Goal: Complete application form

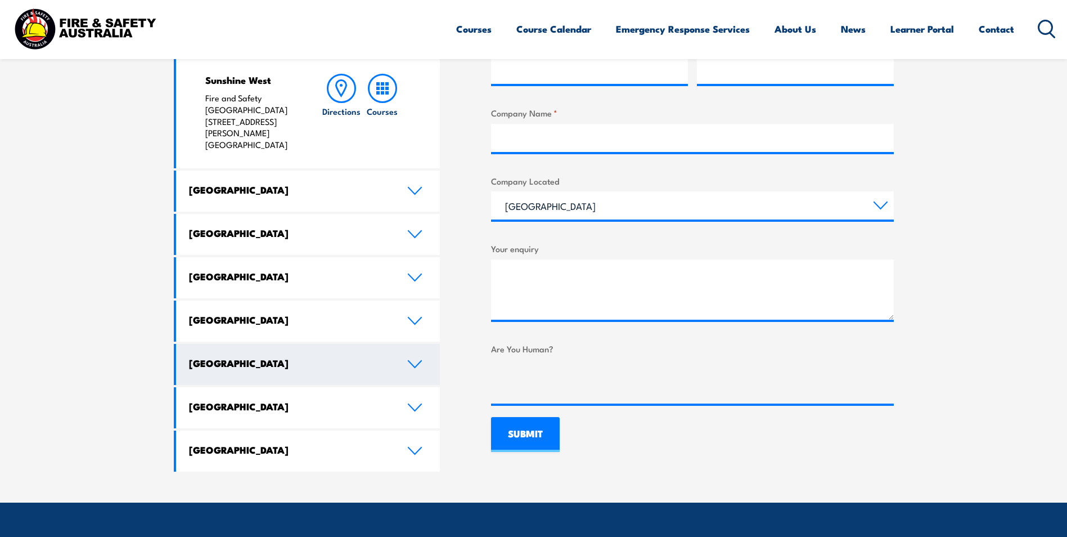
scroll to position [562, 0]
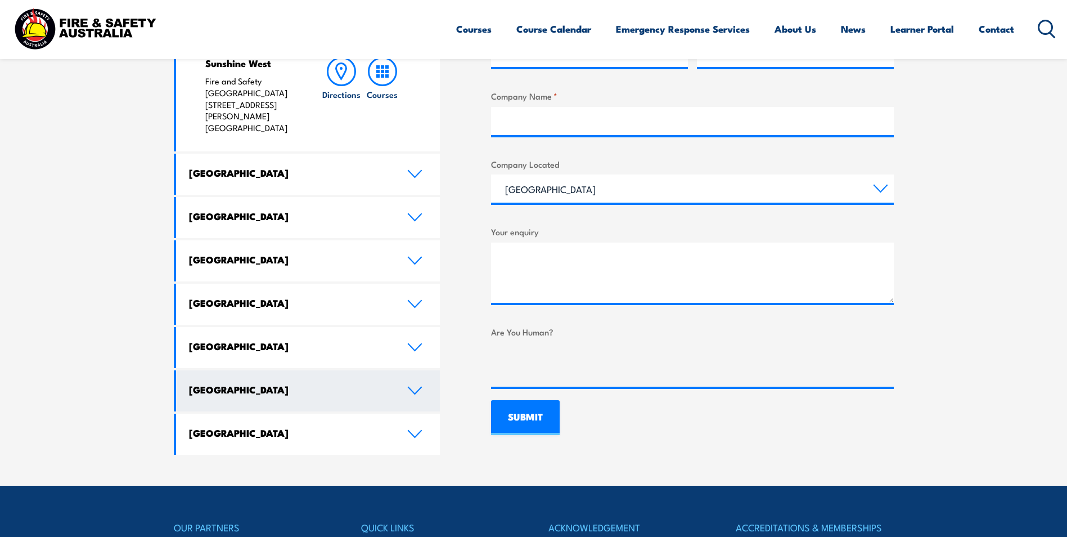
click at [411, 386] on icon at bounding box center [414, 390] width 15 height 9
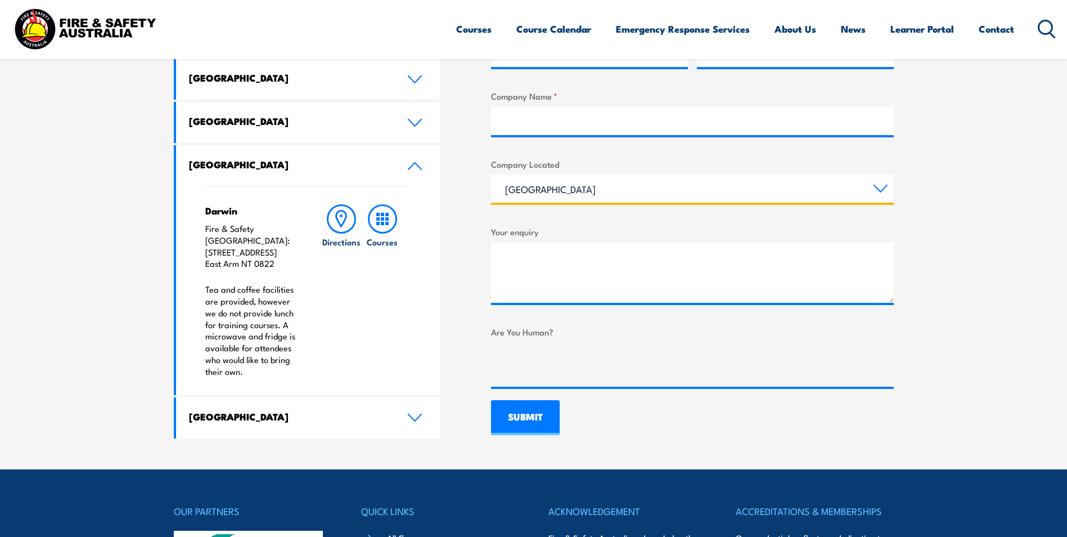
click at [631, 179] on select "[GEOGRAPHIC_DATA] [GEOGRAPHIC_DATA] [GEOGRAPHIC_DATA] [GEOGRAPHIC_DATA] [GEOGRA…" at bounding box center [692, 188] width 403 height 28
select select "[GEOGRAPHIC_DATA]"
click at [491, 174] on select "[GEOGRAPHIC_DATA] [GEOGRAPHIC_DATA] [GEOGRAPHIC_DATA] [GEOGRAPHIC_DATA] [GEOGRA…" at bounding box center [692, 188] width 403 height 28
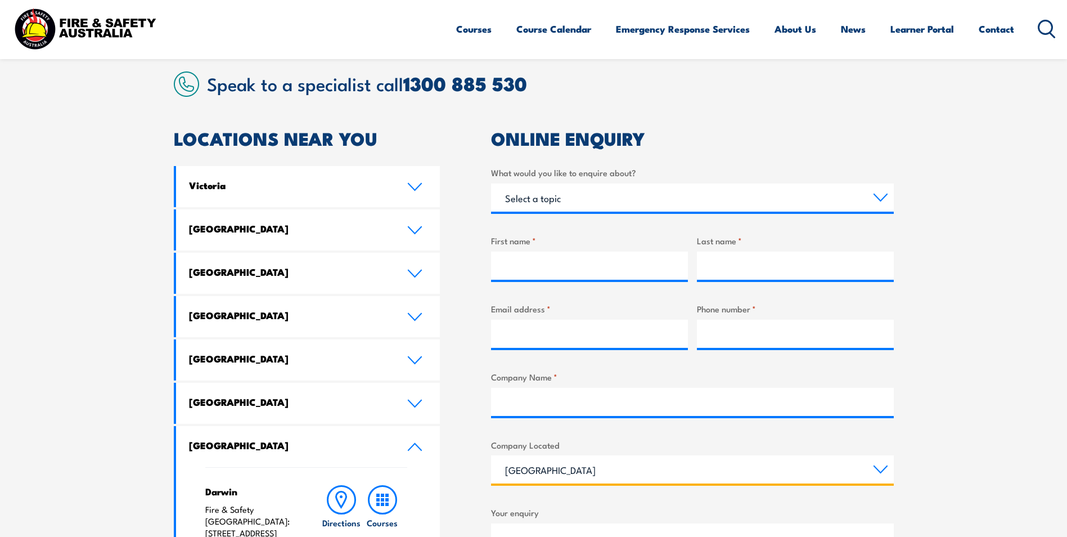
scroll to position [281, 0]
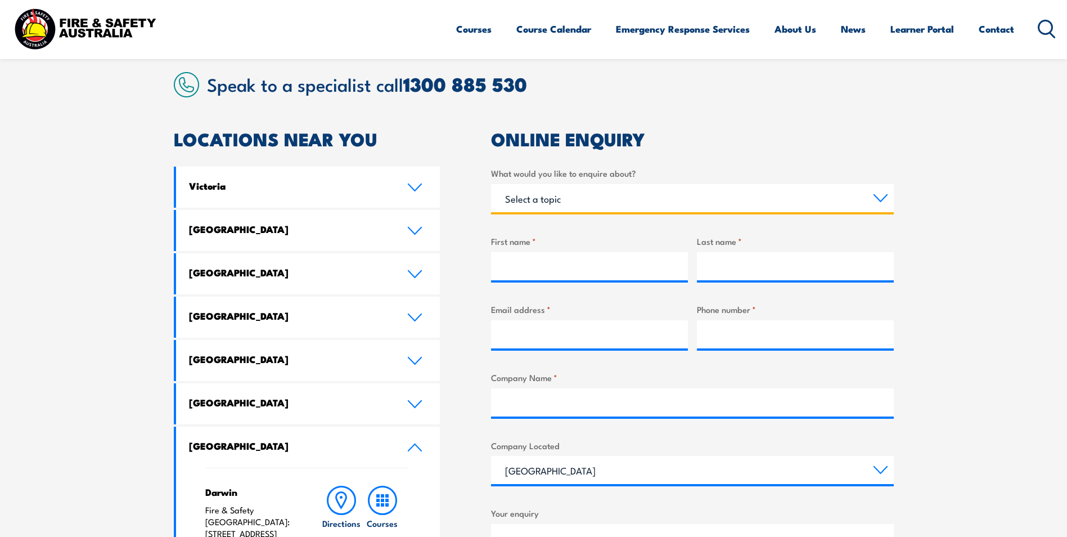
click at [560, 196] on select "Select a topic Training Emergency Response Services General Enquiry" at bounding box center [692, 198] width 403 height 28
click at [491, 184] on select "Select a topic Training Emergency Response Services General Enquiry" at bounding box center [692, 198] width 403 height 28
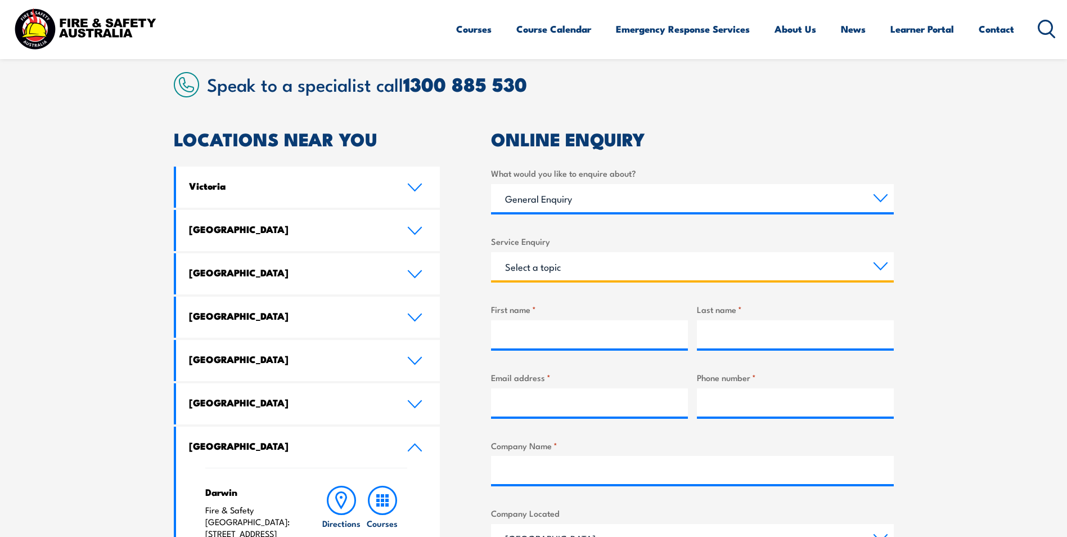
click at [545, 263] on select "Select a topic Assistance in completing an online enrolment booking Request a c…" at bounding box center [692, 266] width 403 height 28
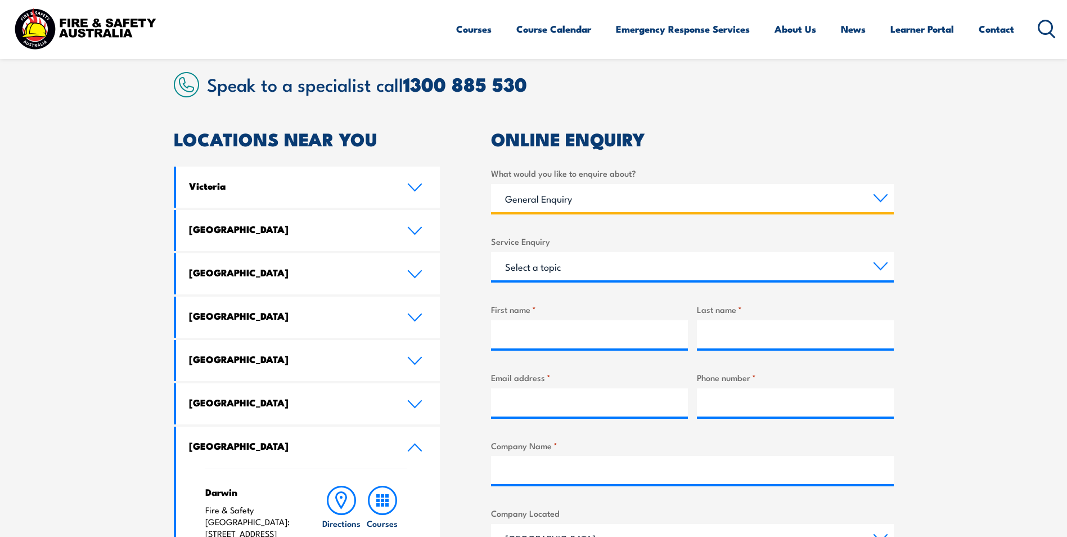
click at [552, 202] on select "Select a topic Training Emergency Response Services General Enquiry" at bounding box center [692, 198] width 403 height 28
select select "Training"
click at [491, 184] on select "Select a topic Training Emergency Response Services General Enquiry" at bounding box center [692, 198] width 403 height 28
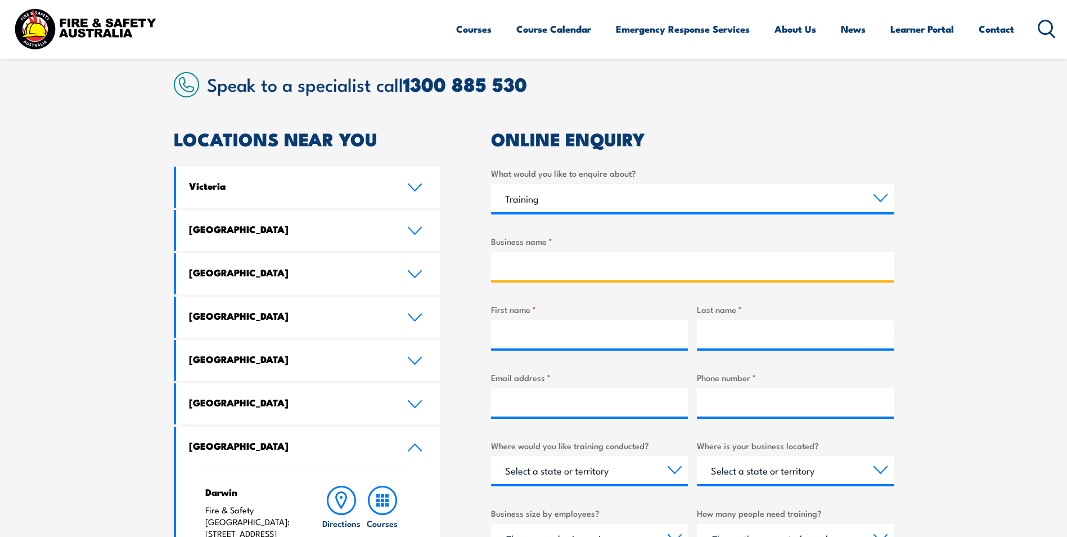
click at [548, 269] on input "Business name *" at bounding box center [692, 266] width 403 height 28
type input "JMJ DISABILITY SERV"
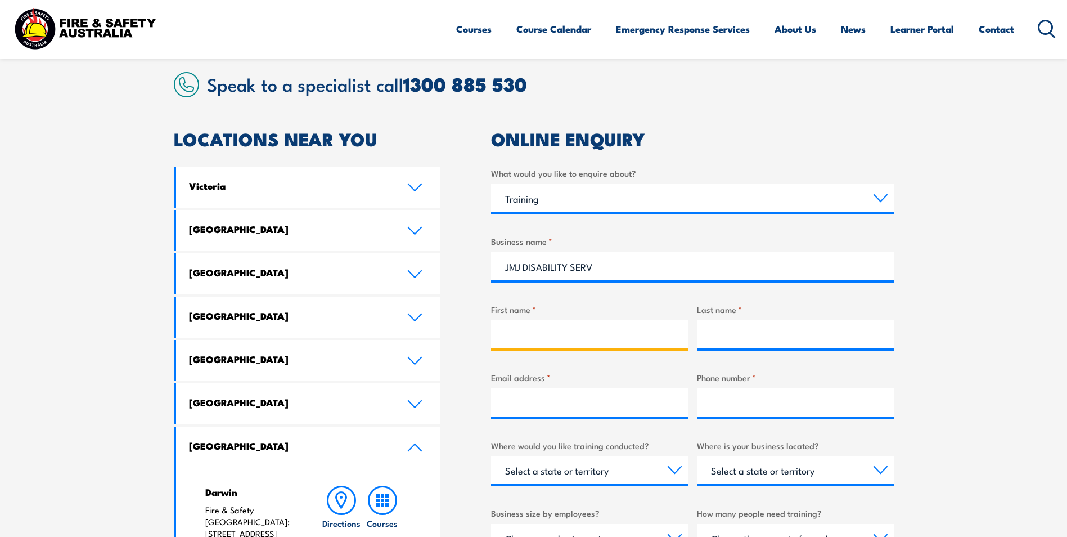
type input "[PERSON_NAME]"
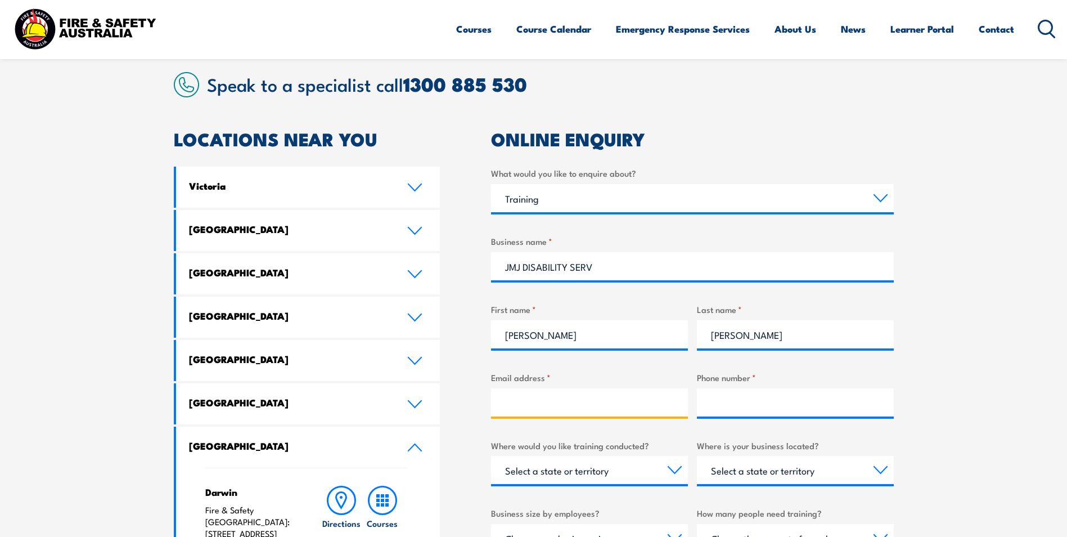
type input "[EMAIL_ADDRESS][DOMAIN_NAME]"
type input "0416743765"
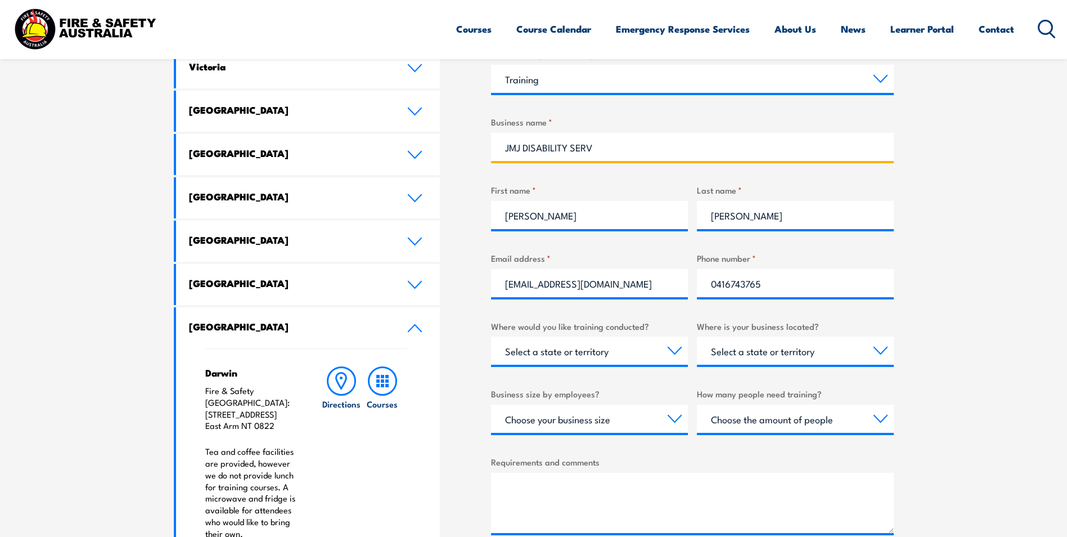
scroll to position [450, 0]
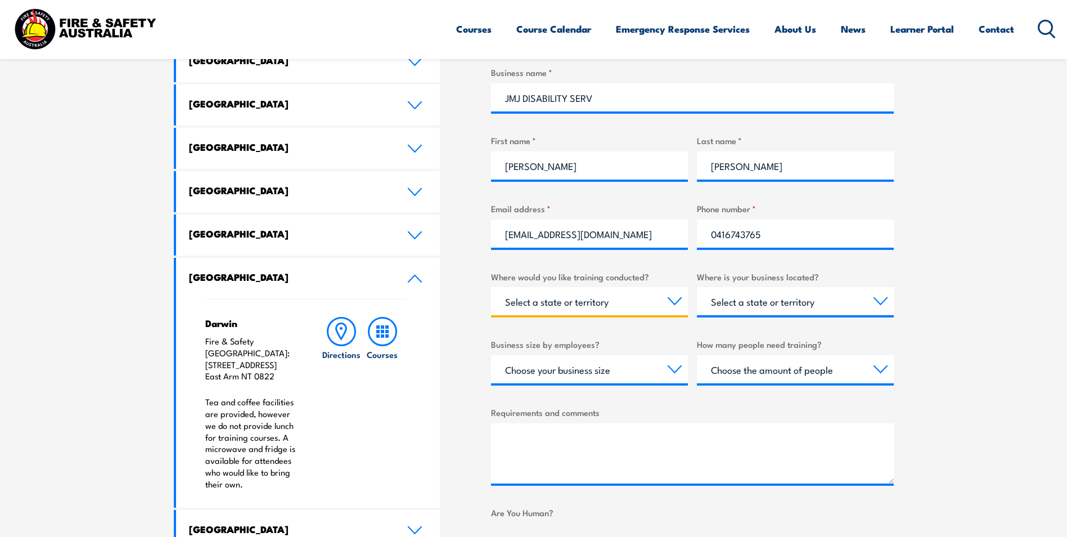
click at [597, 305] on select "Select a state or territory Nationally - multiple locations [GEOGRAPHIC_DATA] […" at bounding box center [589, 301] width 197 height 28
select select "NT"
click at [491, 287] on select "Select a state or territory Nationally - multiple locations [GEOGRAPHIC_DATA] […" at bounding box center [589, 301] width 197 height 28
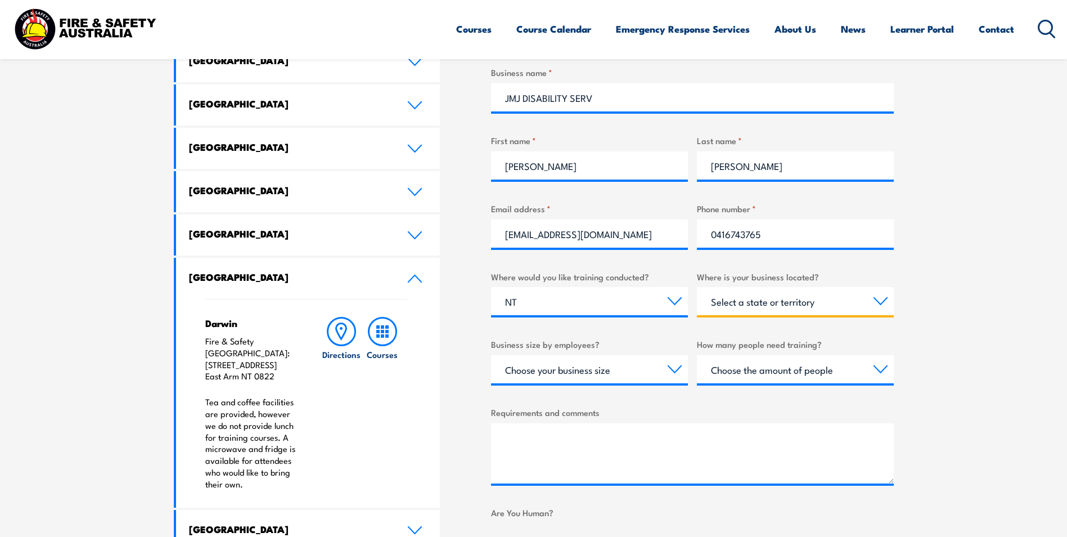
click at [763, 308] on select "Select a state or territory [GEOGRAPHIC_DATA] [GEOGRAPHIC_DATA] [GEOGRAPHIC_DAT…" at bounding box center [795, 301] width 197 height 28
select select "NT"
click at [697, 287] on select "Select a state or territory [GEOGRAPHIC_DATA] [GEOGRAPHIC_DATA] [GEOGRAPHIC_DAT…" at bounding box center [795, 301] width 197 height 28
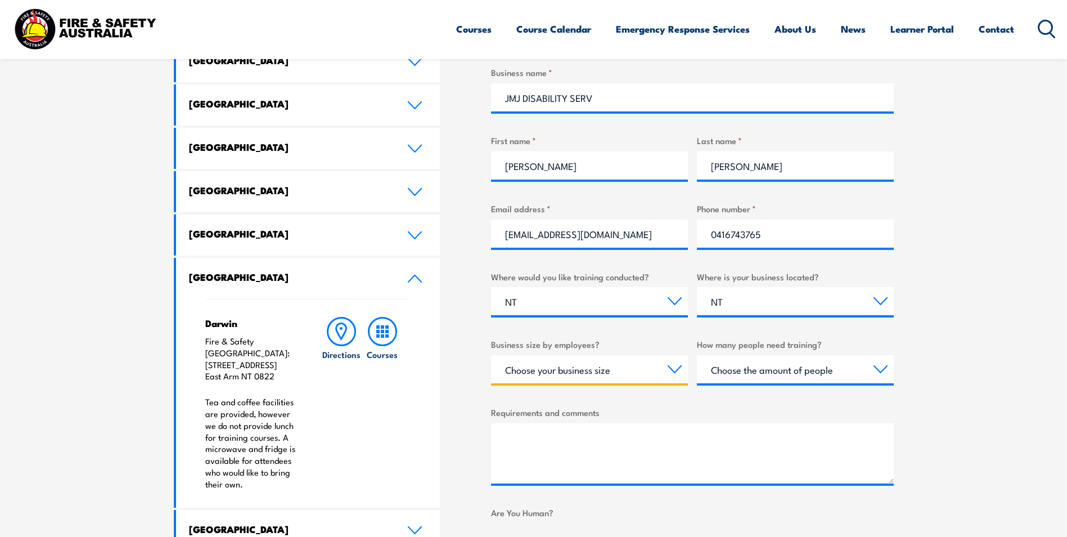
click at [599, 364] on select "Choose your business size 1 to 19 20 to 199 200+" at bounding box center [589, 369] width 197 height 28
select select "1 to 19"
click at [491, 355] on select "Choose your business size 1 to 19 20 to 199 200+" at bounding box center [589, 369] width 197 height 28
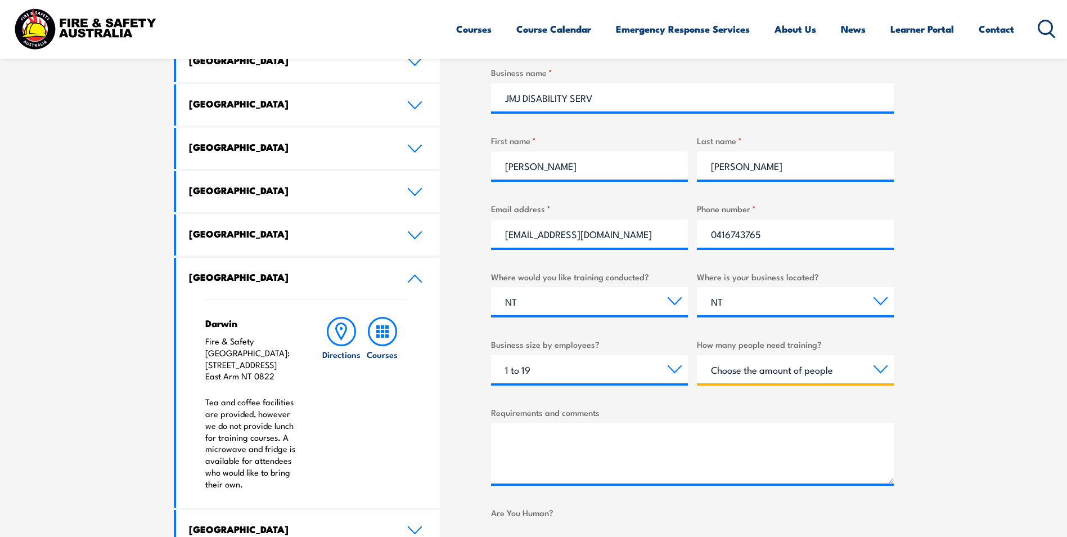
click at [750, 376] on select "Choose the amount of people 1 to 4 5 to 19 20+" at bounding box center [795, 369] width 197 height 28
select select "5 to 19"
click at [697, 355] on select "Choose the amount of people 1 to 4 5 to 19 20+" at bounding box center [795, 369] width 197 height 28
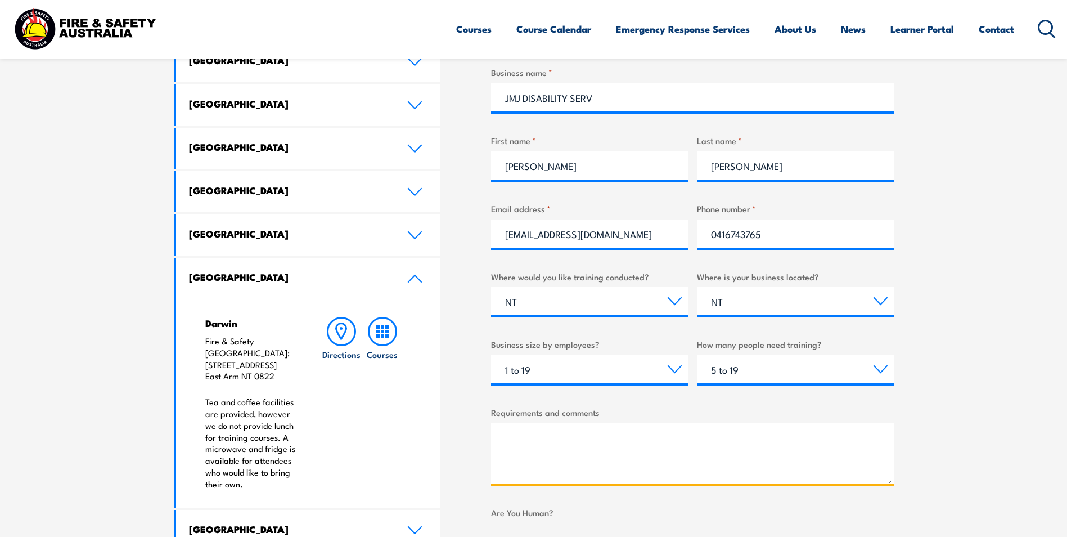
click at [533, 448] on textarea "Requirements and comments" at bounding box center [692, 453] width 403 height 60
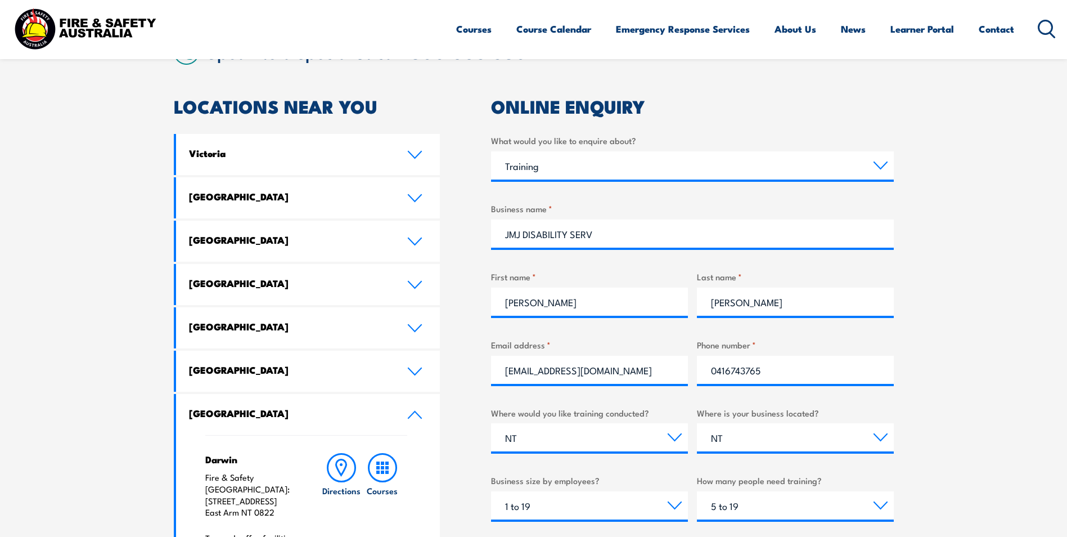
scroll to position [281, 0]
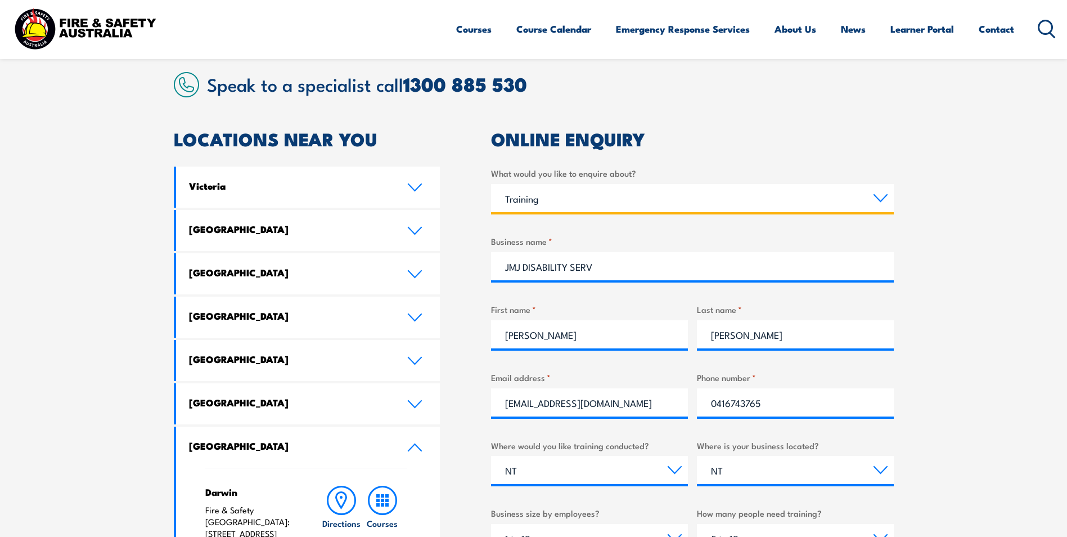
click at [541, 205] on select "Select a topic Training Emergency Response Services General Enquiry" at bounding box center [692, 198] width 403 height 28
select select "Emergency Response Services"
click at [491, 184] on select "Select a topic Training Emergency Response Services General Enquiry" at bounding box center [692, 198] width 403 height 28
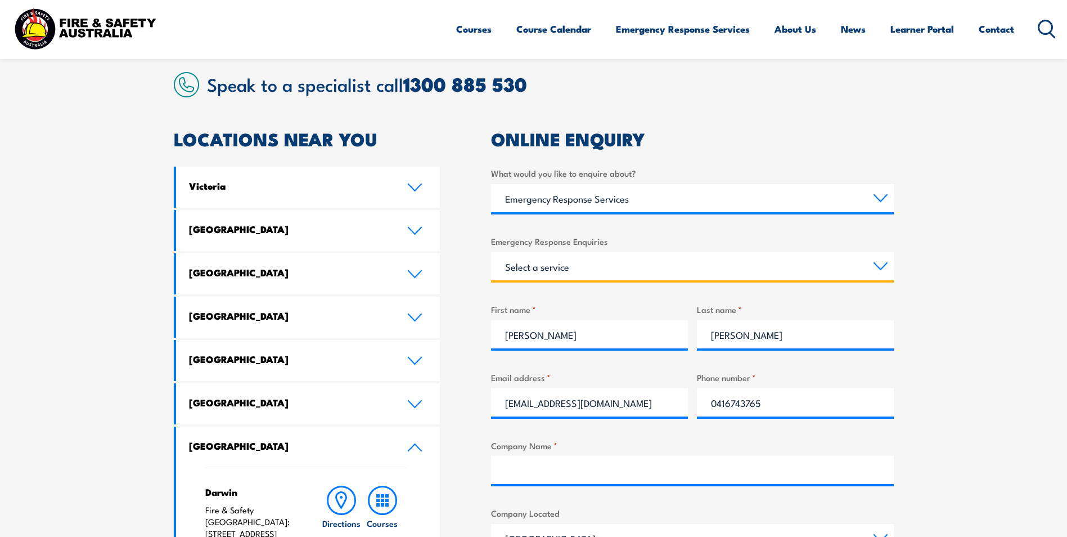
click at [514, 270] on select "Select a service Emergency Response Solutions Paramedic & Medical Solutions Ind…" at bounding box center [692, 266] width 403 height 28
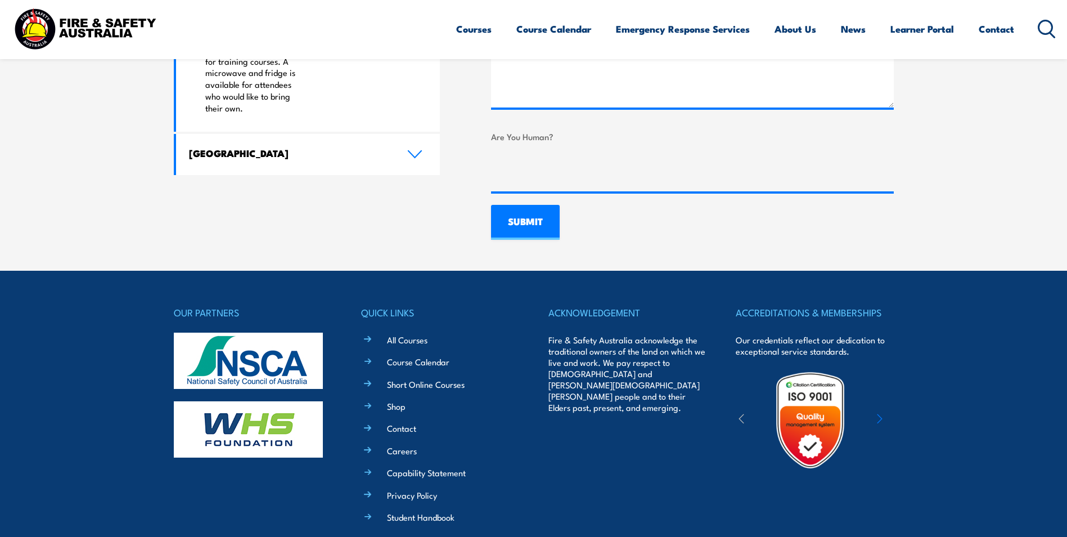
scroll to position [918, 0]
